Goal: Task Accomplishment & Management: Manage account settings

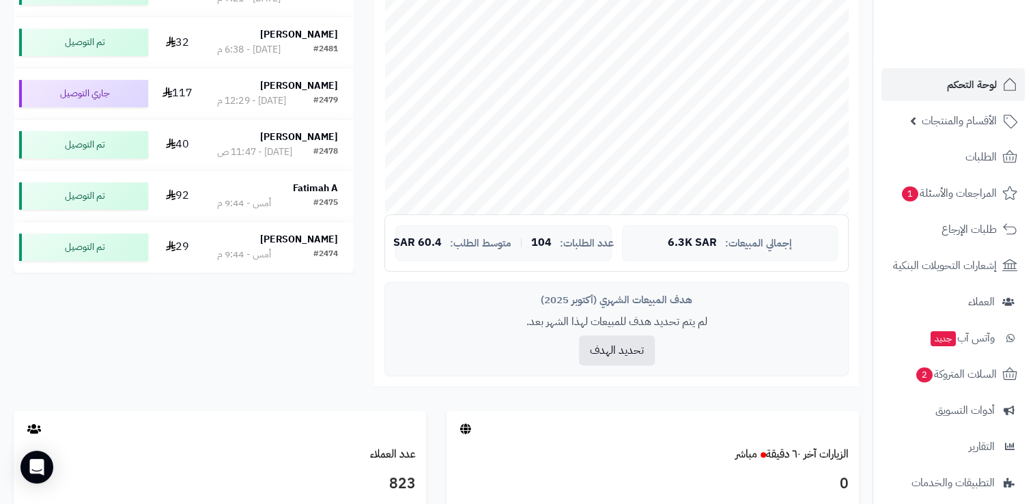
scroll to position [341, 0]
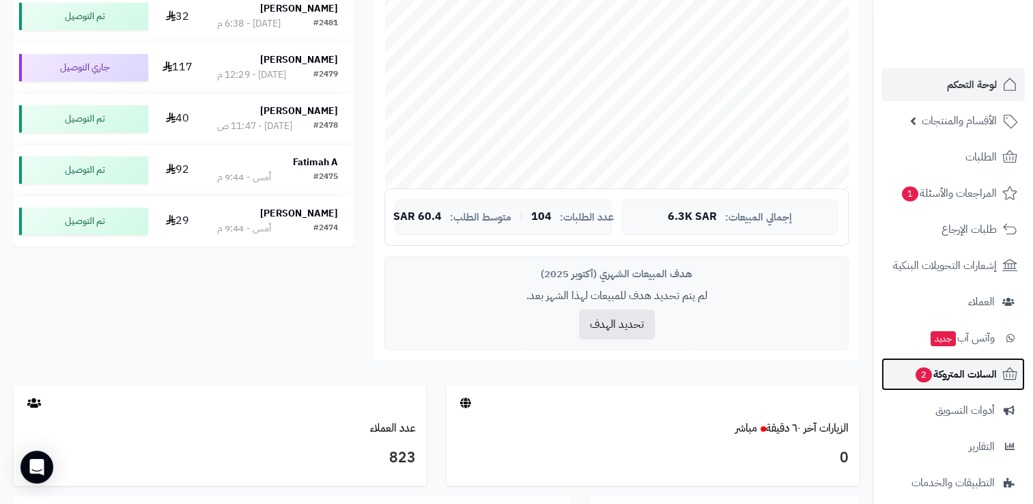
click at [973, 370] on span "السلات المتروكة 2" at bounding box center [956, 374] width 83 height 19
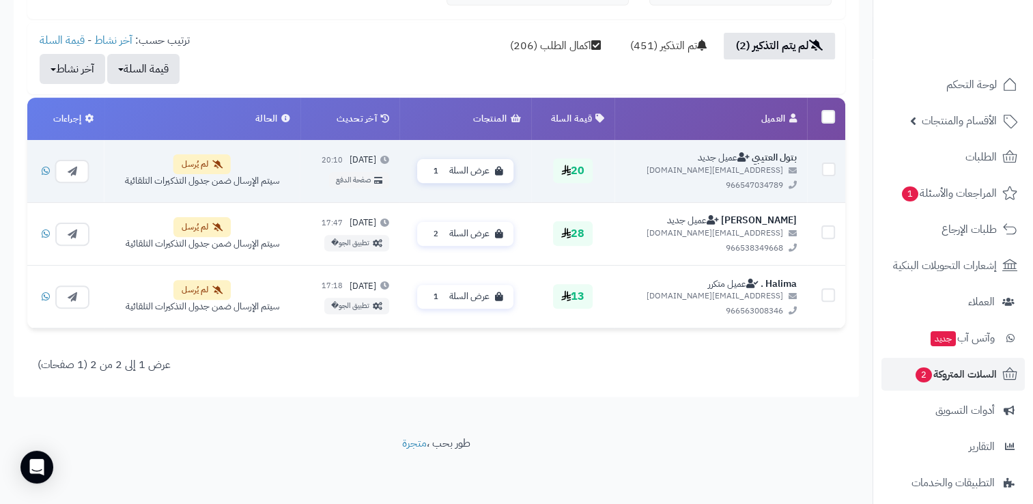
scroll to position [421, 0]
click at [82, 166] on button "button" at bounding box center [72, 169] width 34 height 23
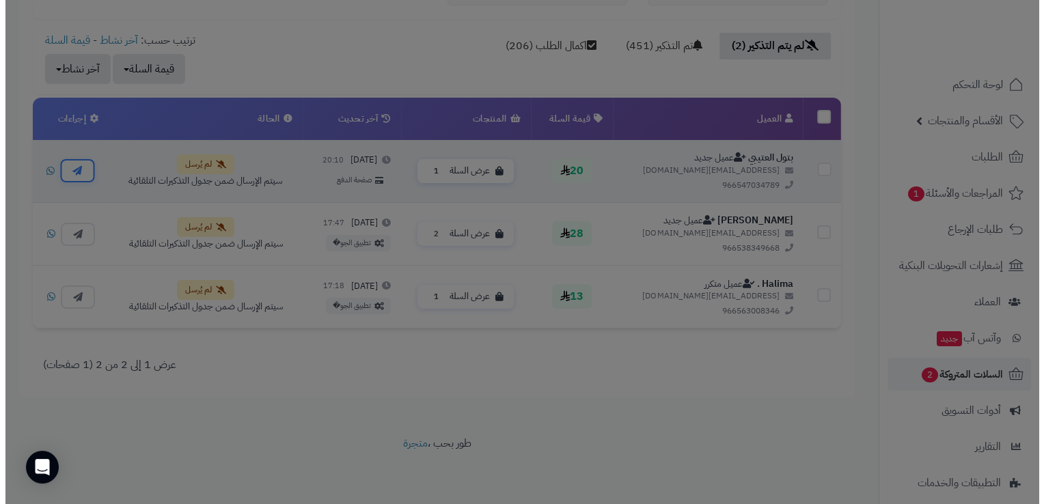
scroll to position [410, 0]
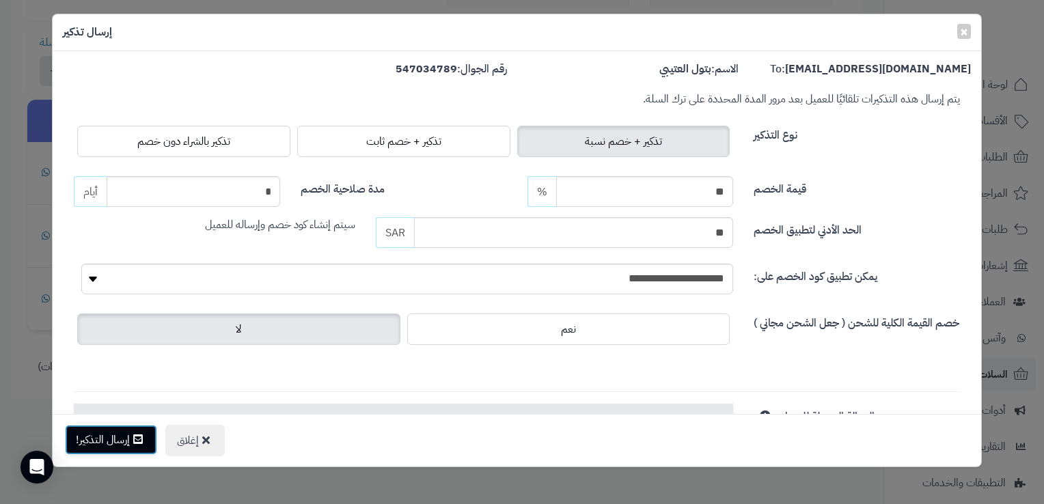
click at [123, 443] on button "إرسال التذكير!" at bounding box center [111, 440] width 92 height 30
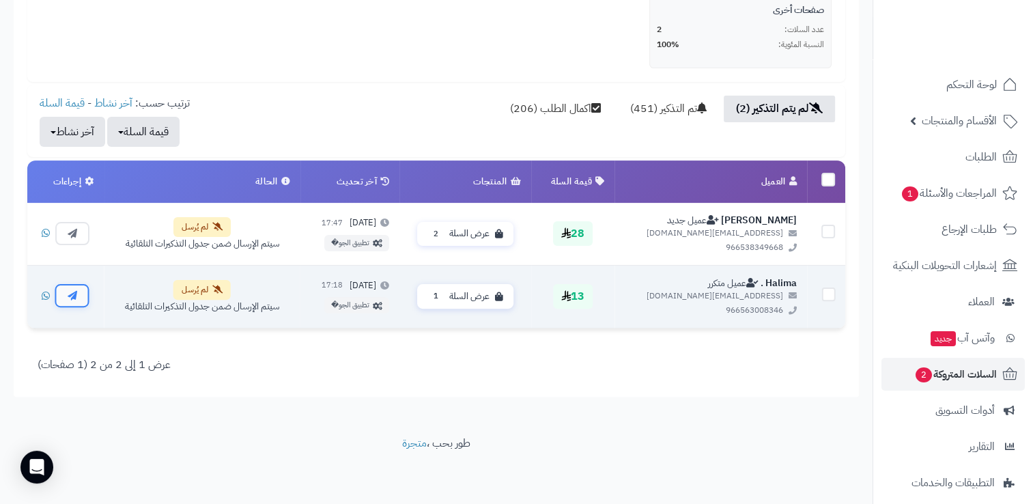
click at [82, 288] on button "button" at bounding box center [72, 295] width 34 height 23
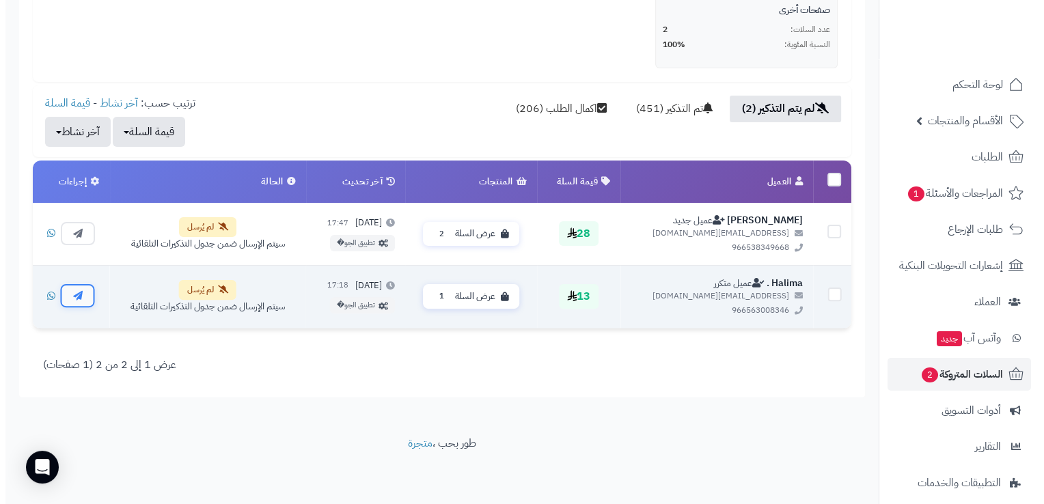
scroll to position [347, 0]
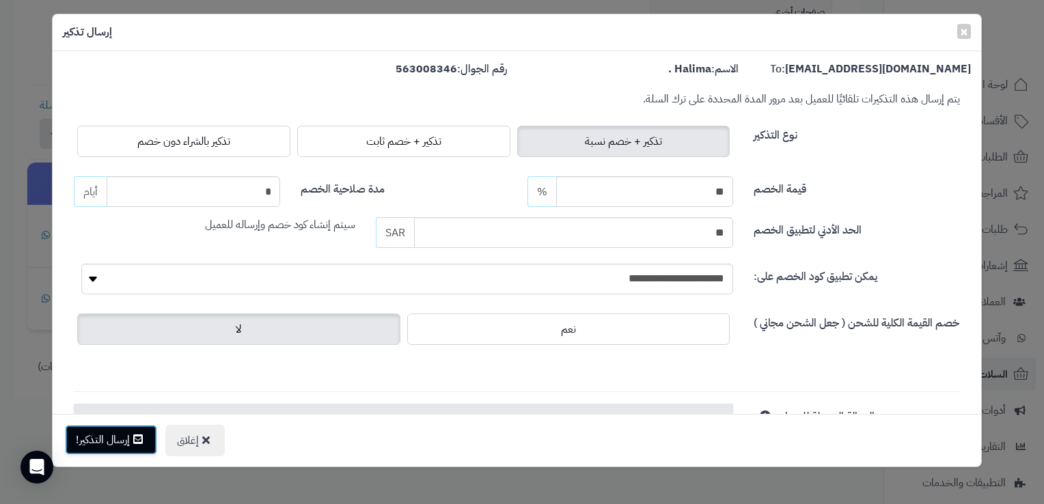
click at [137, 436] on icon at bounding box center [138, 439] width 10 height 11
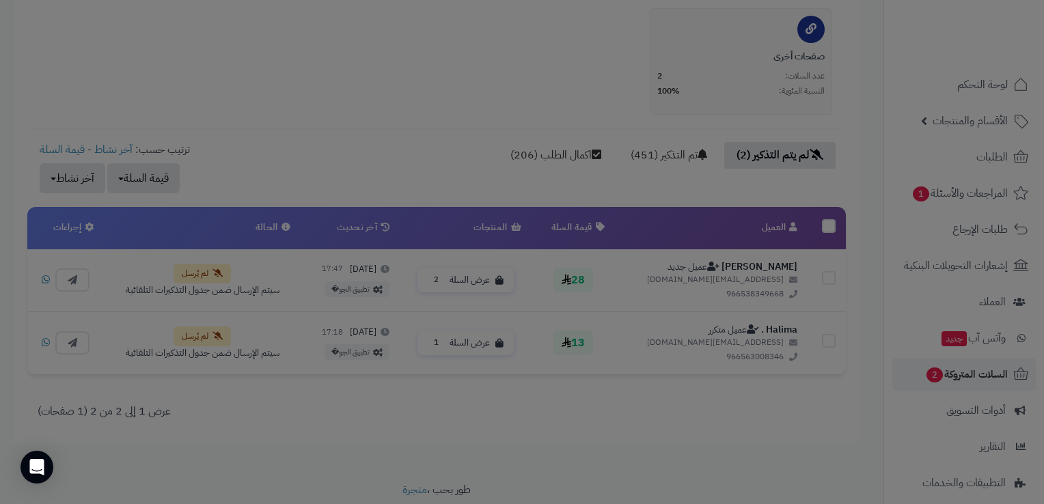
scroll to position [391, 0]
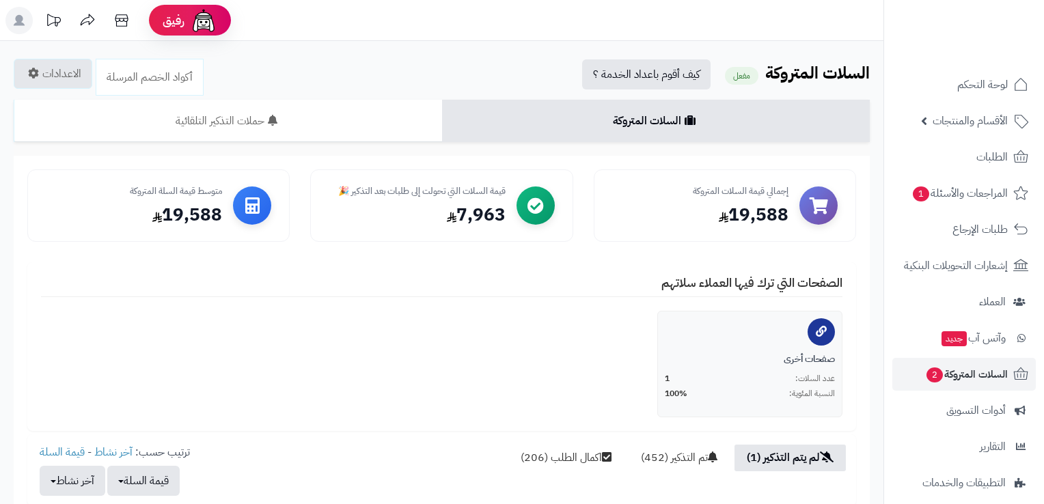
scroll to position [284, 0]
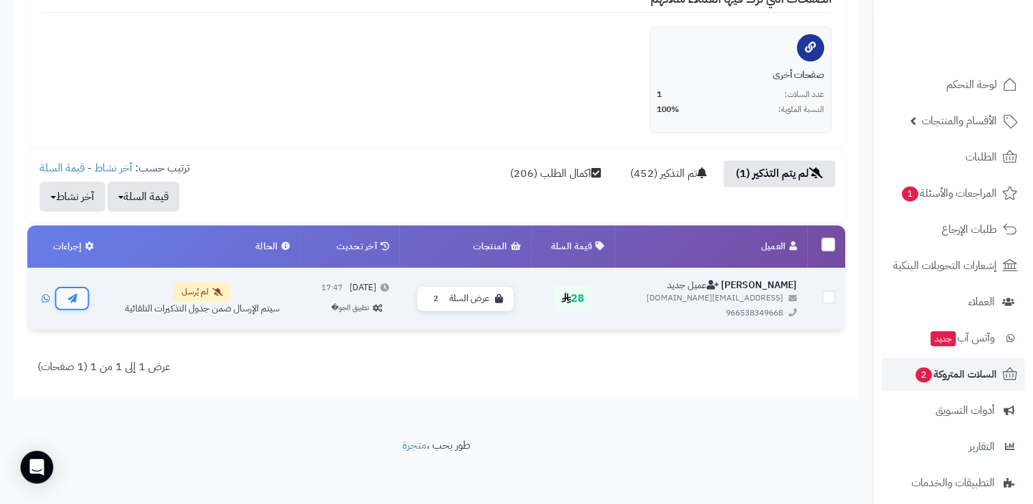
click at [81, 297] on button "button" at bounding box center [72, 297] width 34 height 23
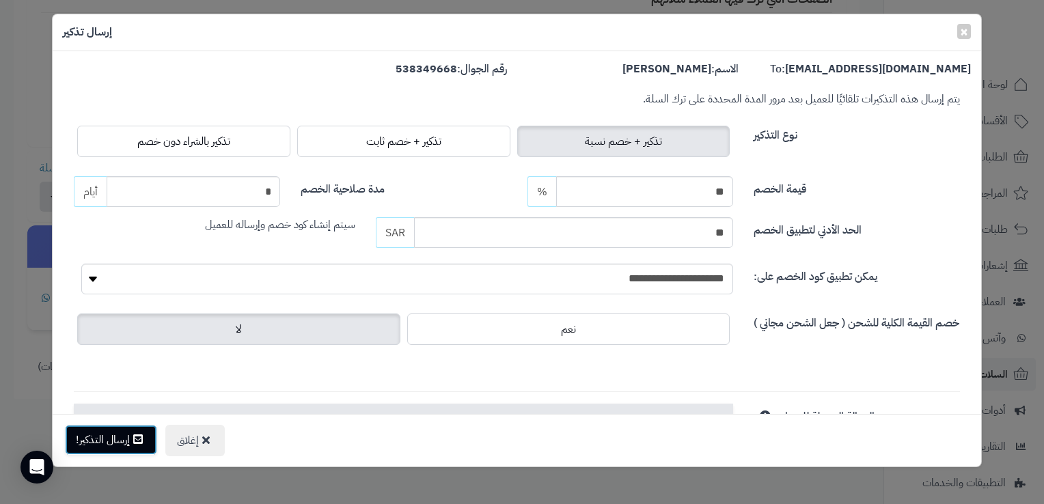
click at [122, 433] on button "إرسال التذكير!" at bounding box center [111, 440] width 92 height 30
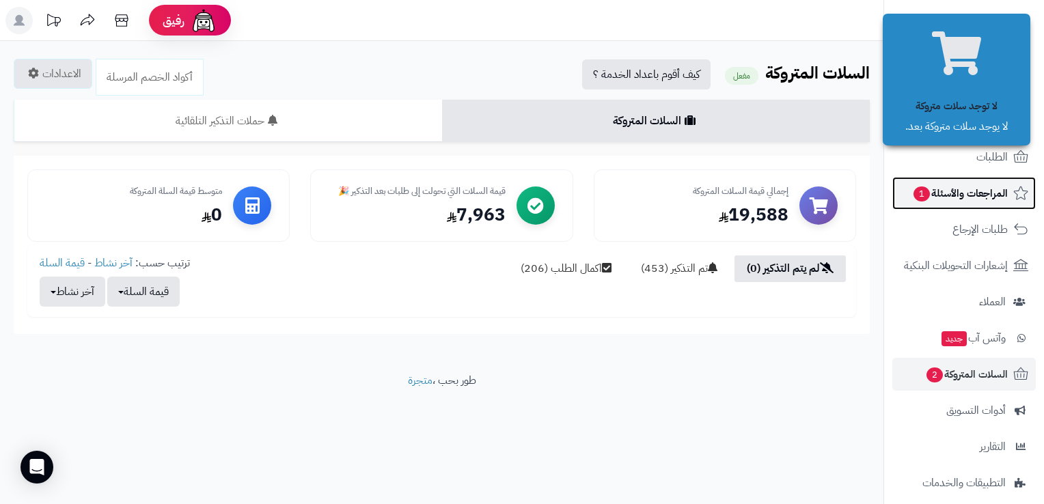
click at [966, 194] on span "المراجعات والأسئلة 1" at bounding box center [960, 193] width 96 height 19
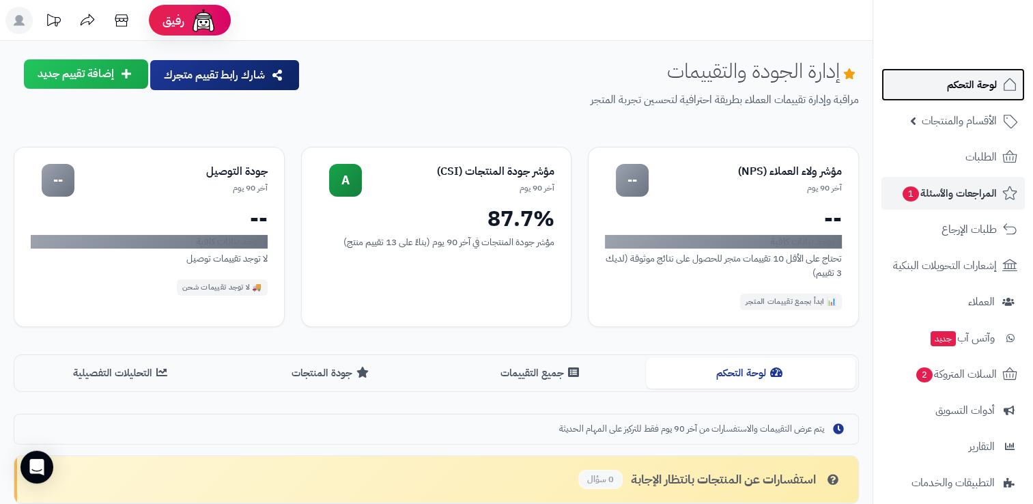
click at [960, 79] on span "لوحة التحكم" at bounding box center [972, 84] width 50 height 19
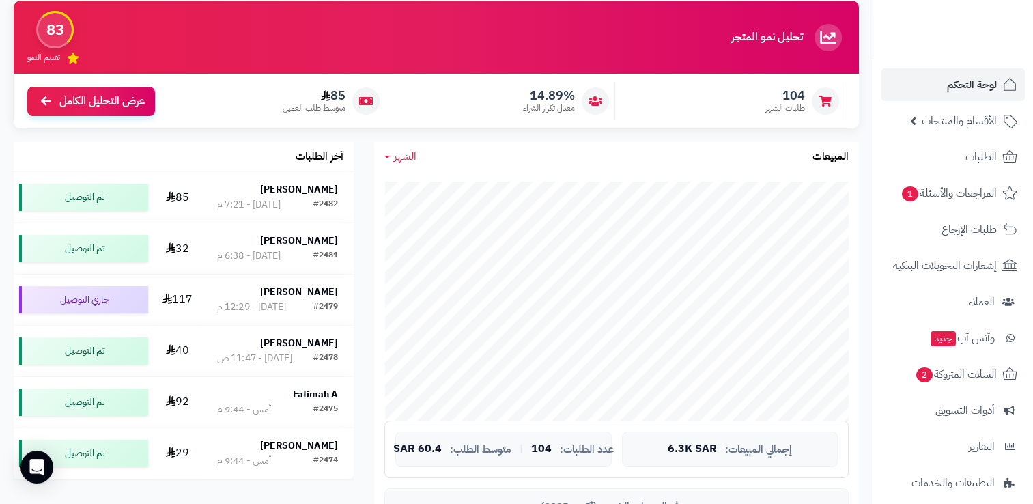
scroll to position [137, 0]
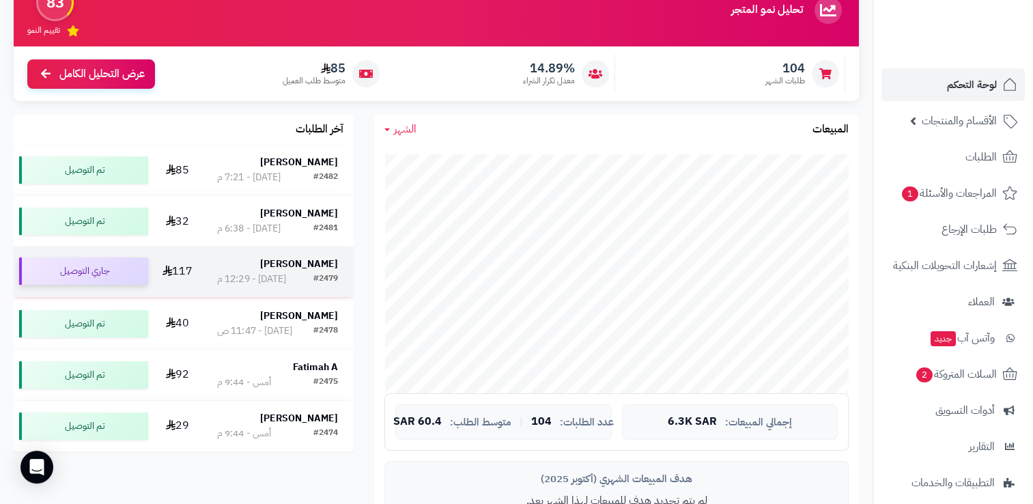
click at [104, 280] on div "جاري التوصيل" at bounding box center [83, 270] width 129 height 27
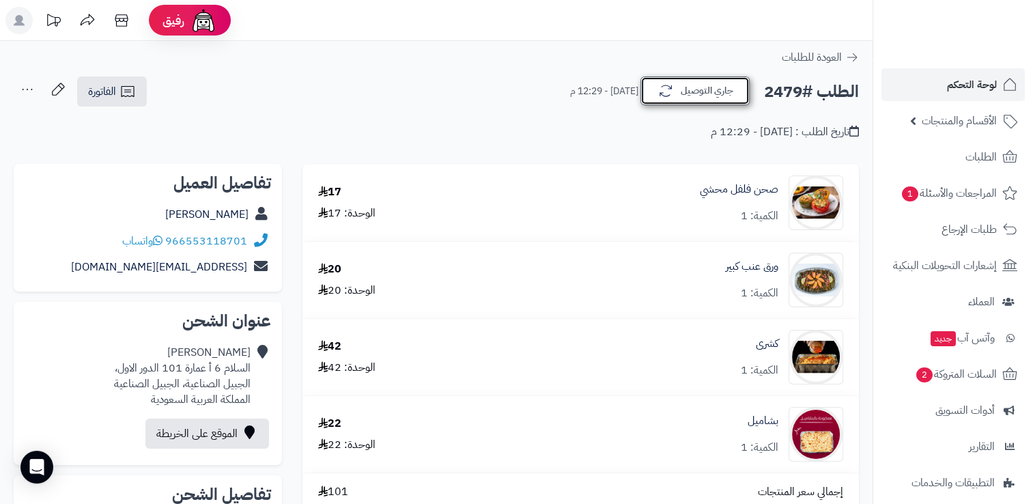
click at [672, 92] on icon "button" at bounding box center [666, 91] width 16 height 16
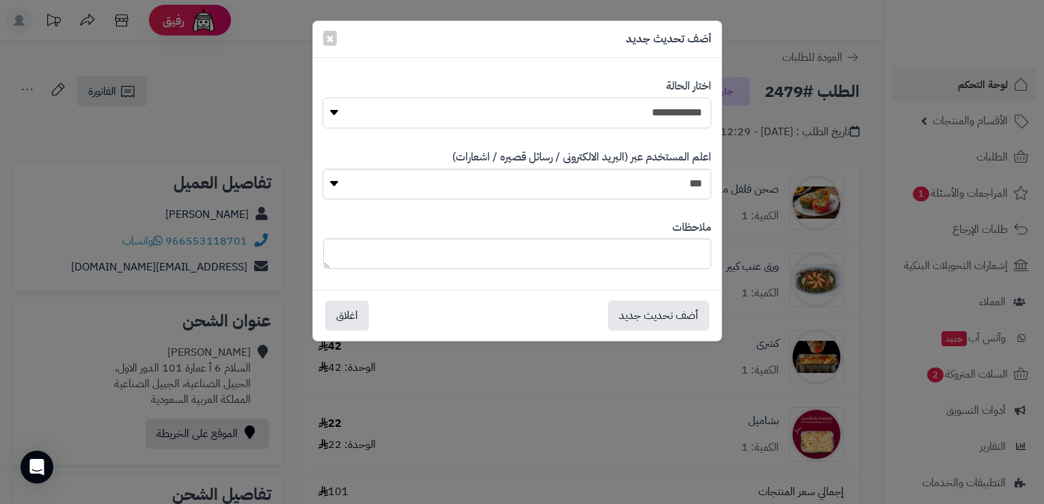
click at [651, 115] on select "**********" at bounding box center [516, 113] width 388 height 31
select select "**"
click at [322, 98] on select "**********" at bounding box center [516, 113] width 388 height 31
click at [626, 307] on button "أضف تحديث جديد" at bounding box center [658, 315] width 101 height 30
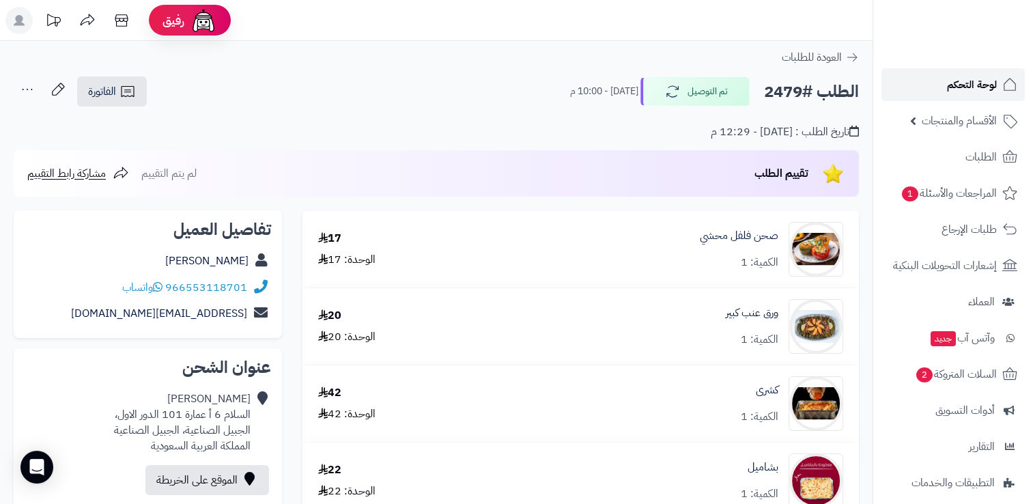
click at [973, 84] on span "لوحة التحكم" at bounding box center [972, 84] width 50 height 19
